Goal: Task Accomplishment & Management: Manage account settings

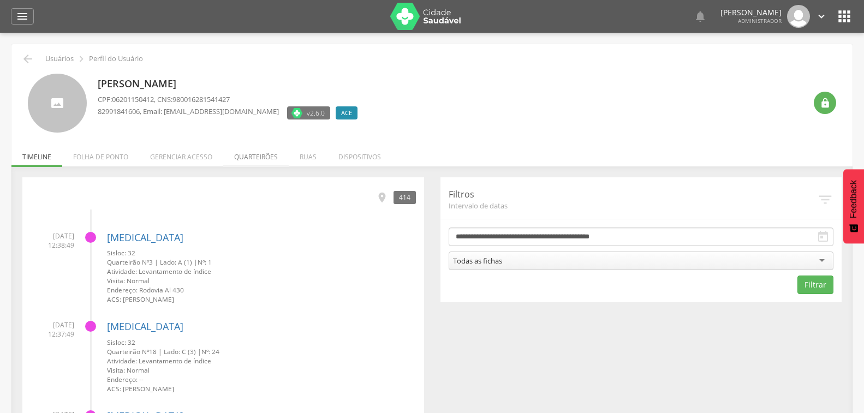
click at [257, 159] on li "Quarteirões" at bounding box center [256, 154] width 66 height 26
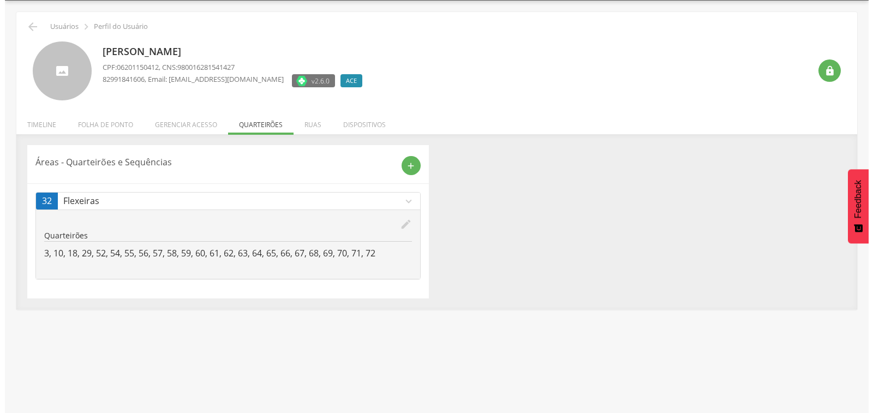
scroll to position [33, 0]
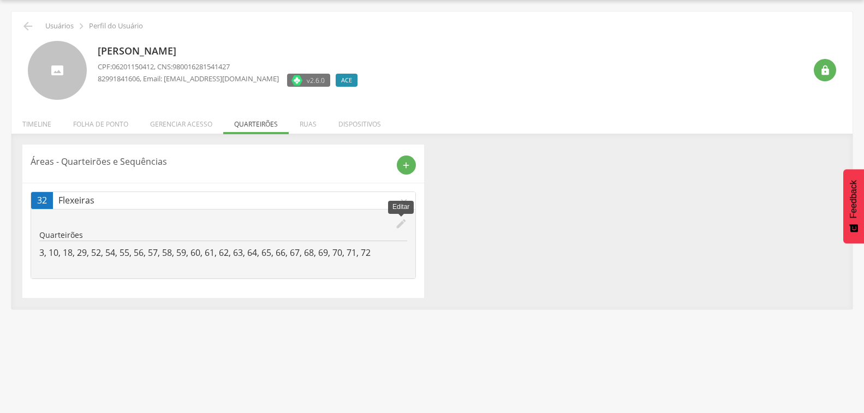
click at [399, 223] on icon "edit" at bounding box center [401, 224] width 12 height 12
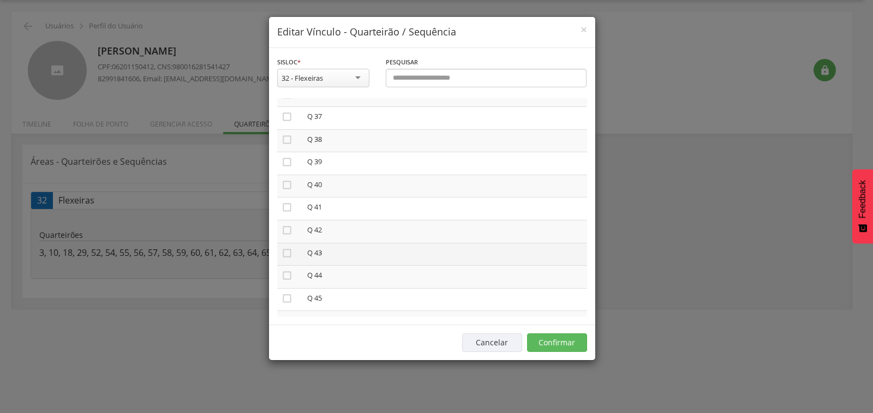
scroll to position [852, 0]
click at [286, 233] on icon "" at bounding box center [287, 230] width 11 height 11
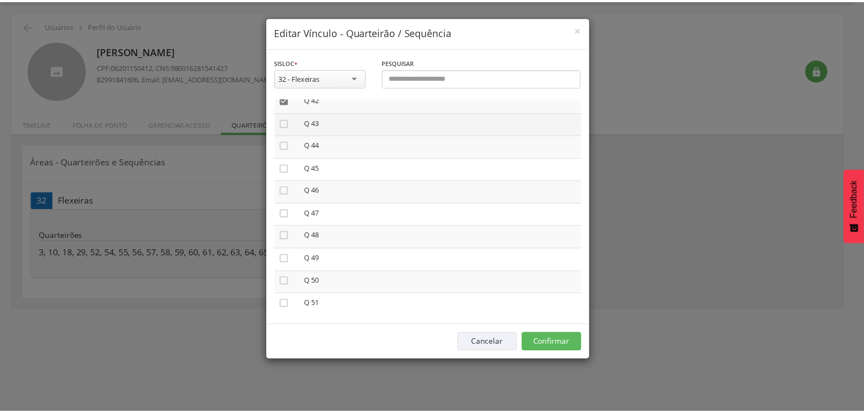
scroll to position [983, 0]
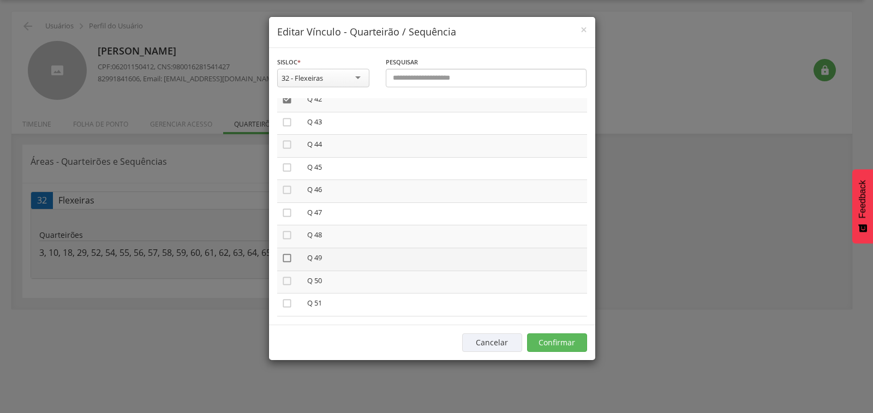
click at [286, 258] on icon "" at bounding box center [287, 258] width 11 height 11
click at [559, 343] on button "Confirmar" at bounding box center [557, 343] width 60 height 19
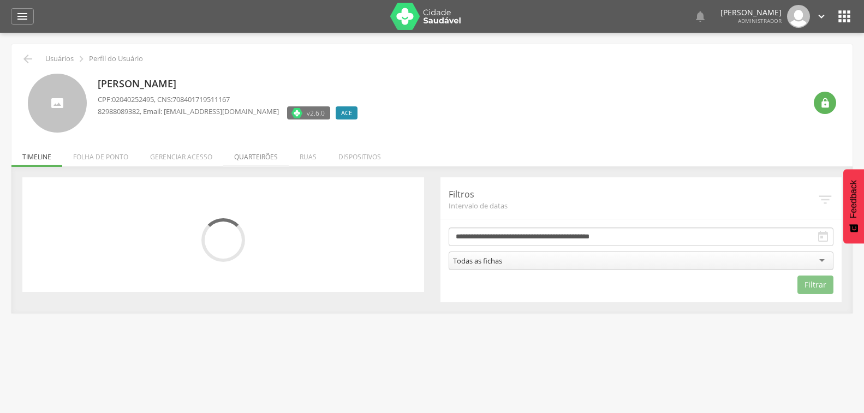
click at [252, 153] on li "Quarteirões" at bounding box center [256, 154] width 66 height 26
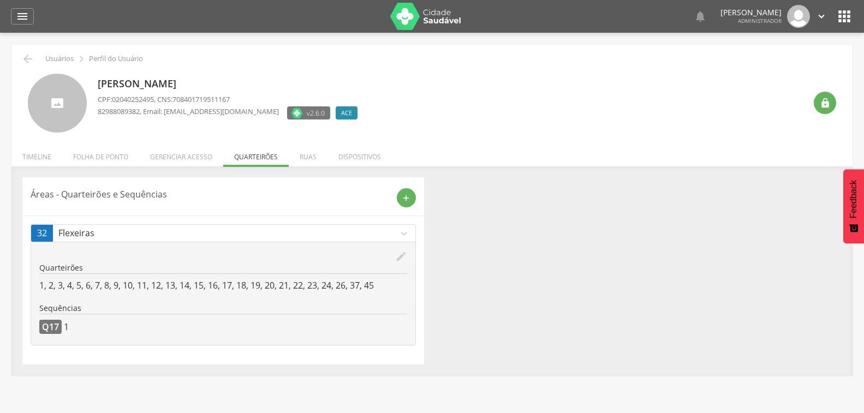
click at [397, 257] on icon "edit" at bounding box center [401, 257] width 12 height 12
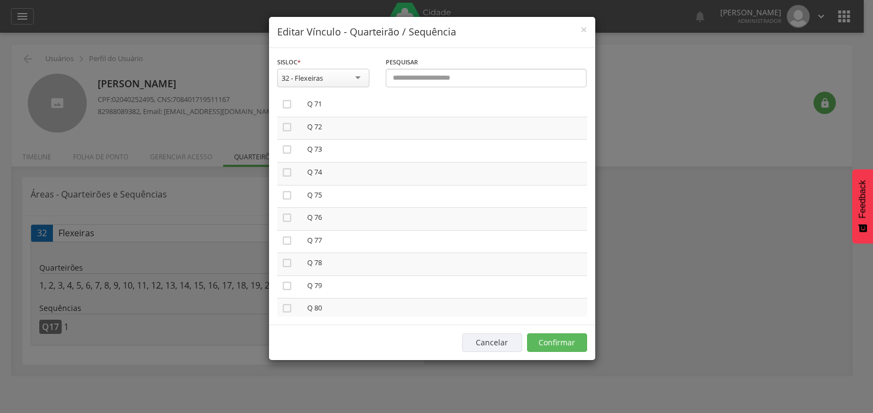
scroll to position [1638, 0]
click at [283, 146] on icon "" at bounding box center [287, 147] width 11 height 11
click at [287, 195] on icon "" at bounding box center [287, 198] width 11 height 11
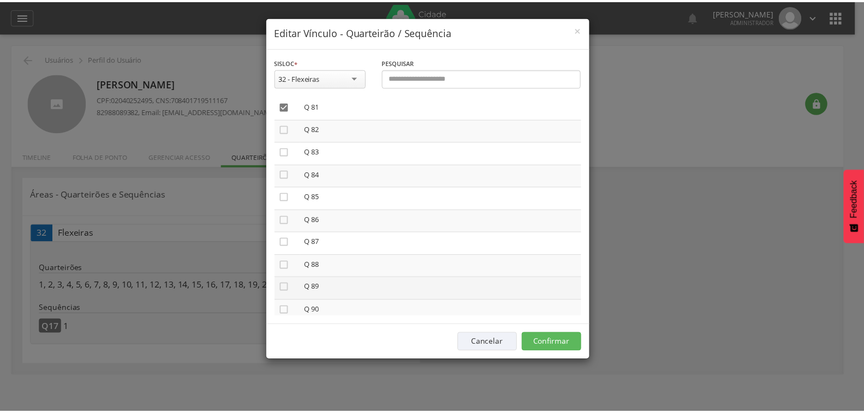
scroll to position [1867, 0]
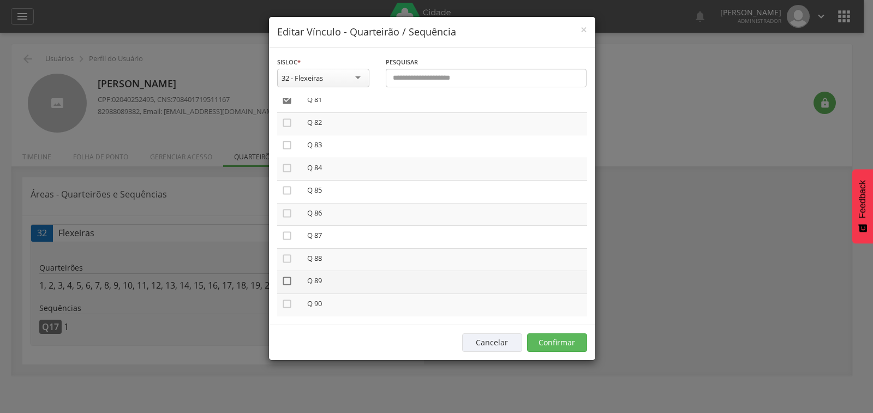
click at [287, 281] on icon "" at bounding box center [287, 281] width 11 height 11
click at [540, 344] on button "Confirmar" at bounding box center [557, 343] width 60 height 19
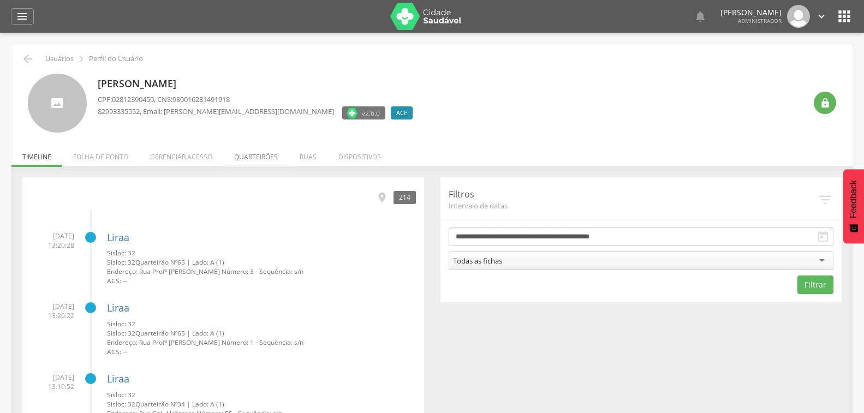
click at [258, 159] on li "Quarteirões" at bounding box center [256, 154] width 66 height 26
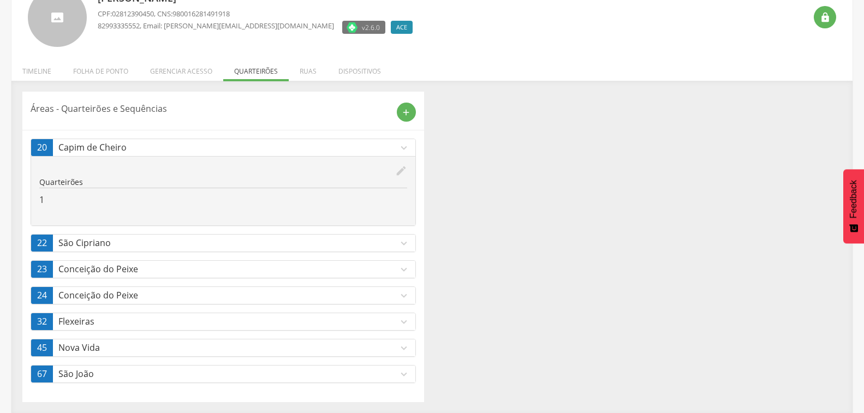
scroll to position [86, 0]
click at [404, 323] on icon "expand_more" at bounding box center [404, 322] width 12 height 12
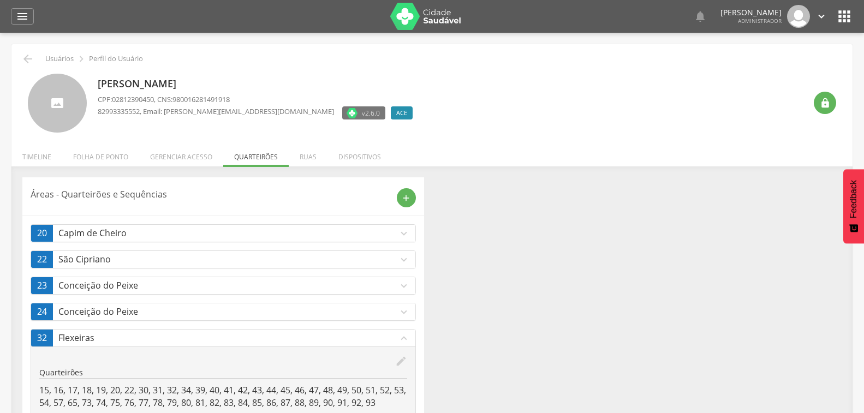
scroll to position [0, 0]
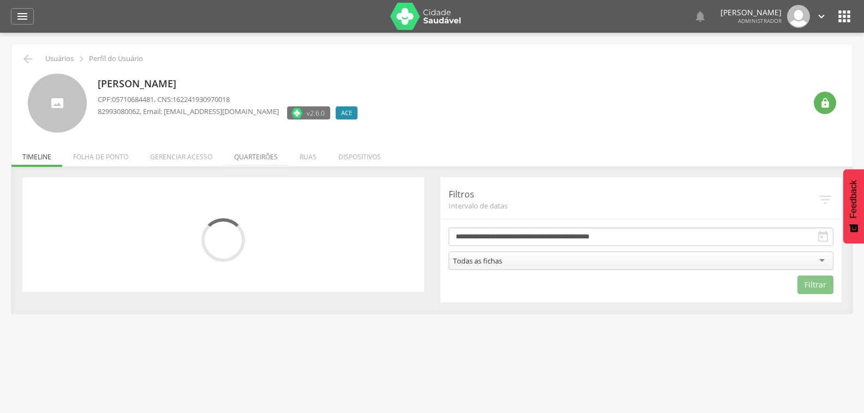
click at [253, 159] on li "Quarteirões" at bounding box center [256, 154] width 66 height 26
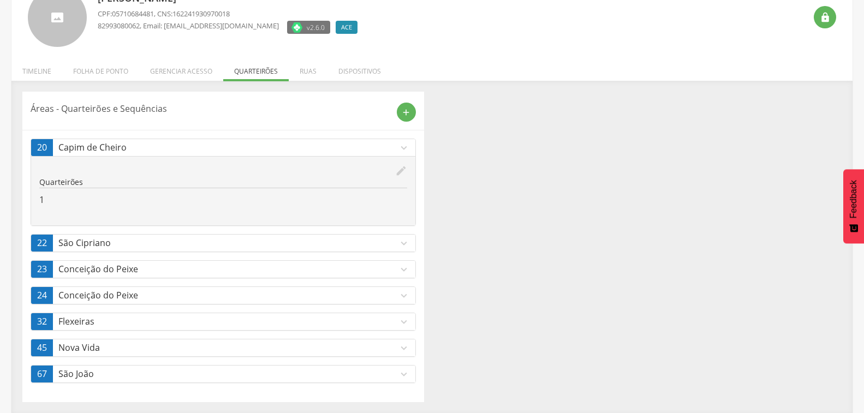
scroll to position [86, 0]
click at [401, 323] on icon "expand_more" at bounding box center [404, 322] width 12 height 12
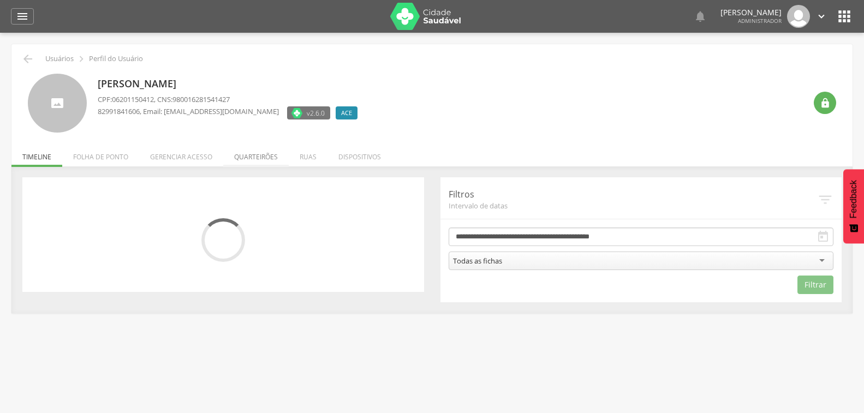
click at [250, 161] on li "Quarteirões" at bounding box center [256, 154] width 66 height 26
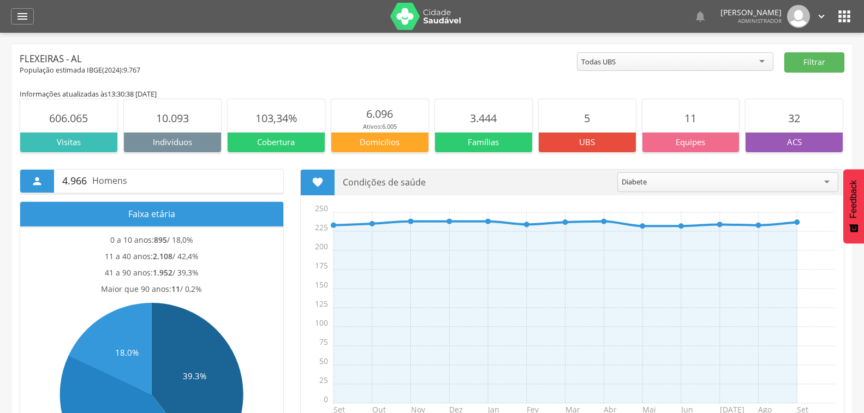
click at [847, 16] on icon "" at bounding box center [844, 16] width 17 height 17
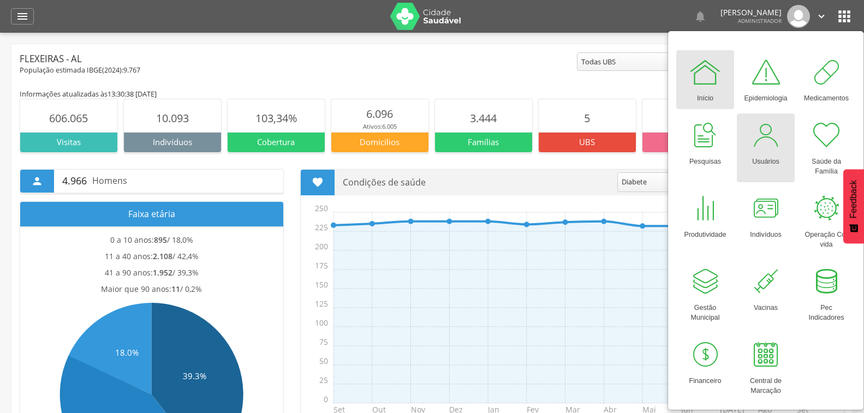
click at [758, 141] on div at bounding box center [766, 135] width 33 height 33
